Goal: Task Accomplishment & Management: Complete application form

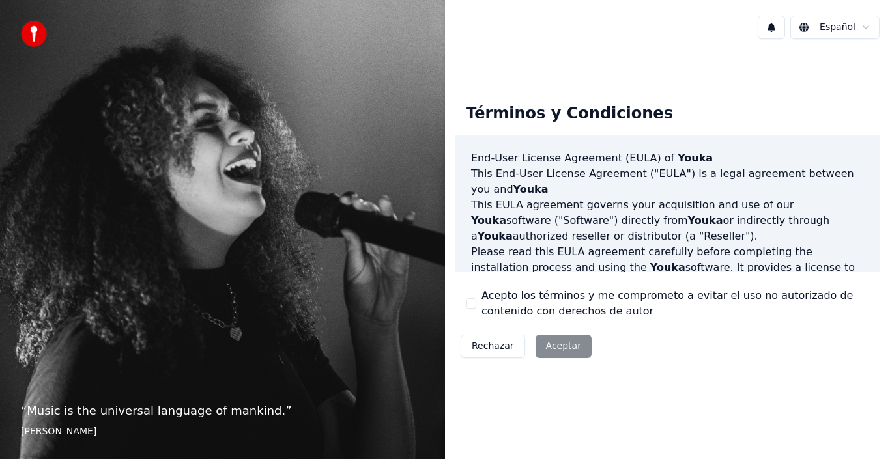
click at [575, 341] on div "Rechazar Aceptar" at bounding box center [526, 347] width 141 height 34
click at [562, 351] on div "Rechazar Aceptar" at bounding box center [526, 347] width 141 height 34
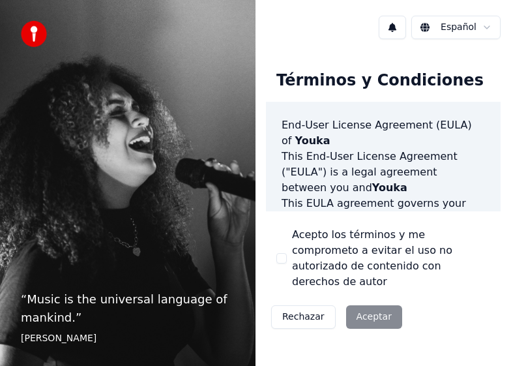
click at [369, 300] on div "Rechazar Aceptar" at bounding box center [336, 317] width 141 height 34
click at [280, 253] on button "Acepto los términos y me comprometo a evitar el uso no autorizado de contenido …" at bounding box center [281, 258] width 10 height 10
click at [356, 300] on div "Rechazar Aceptar" at bounding box center [336, 317] width 141 height 34
click at [370, 305] on button "Aceptar" at bounding box center [374, 316] width 56 height 23
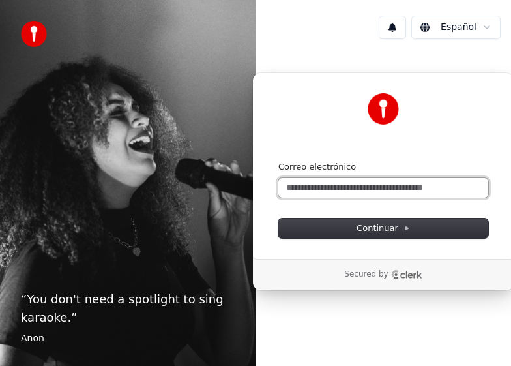
click at [358, 183] on input "Correo electrónico" at bounding box center [383, 188] width 210 height 20
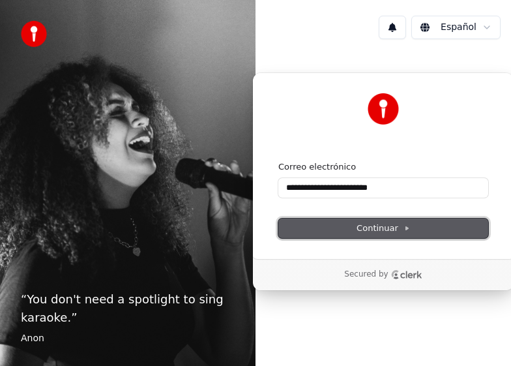
click at [377, 224] on span "Continuar" at bounding box center [382, 228] width 53 height 12
type input "**********"
